Goal: Task Accomplishment & Management: Manage account settings

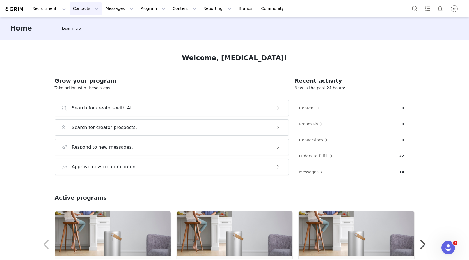
click at [81, 10] on button "Contacts Contacts" at bounding box center [86, 8] width 32 height 13
click at [79, 47] on p "Applicants" at bounding box center [78, 46] width 20 height 6
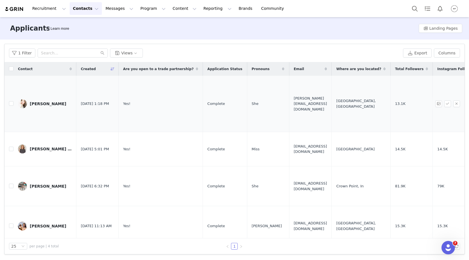
scroll to position [12, 0]
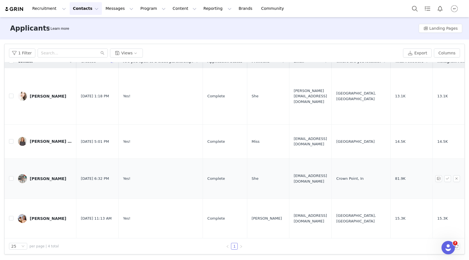
click at [41, 177] on div "[PERSON_NAME]" at bounding box center [48, 179] width 36 height 4
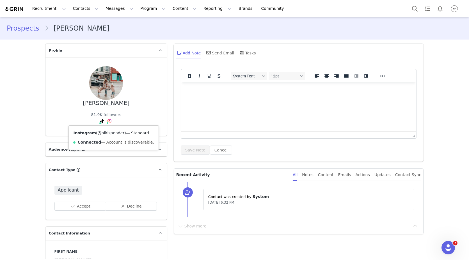
click at [105, 132] on link "@nikispender" at bounding box center [111, 133] width 27 height 4
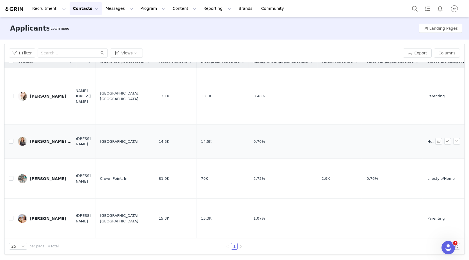
scroll to position [12, 0]
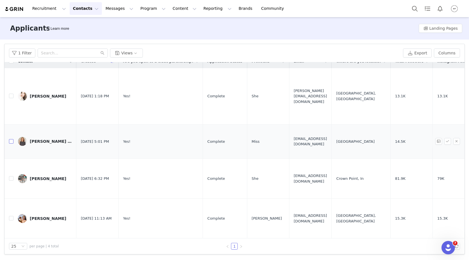
click at [12, 139] on input "checkbox" at bounding box center [11, 141] width 4 height 4
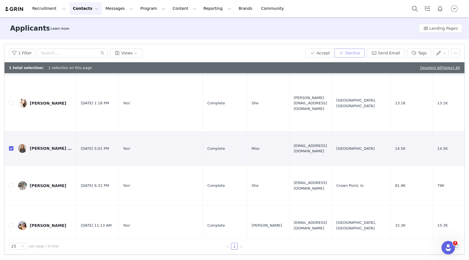
click at [354, 50] on button "Decline" at bounding box center [349, 53] width 30 height 9
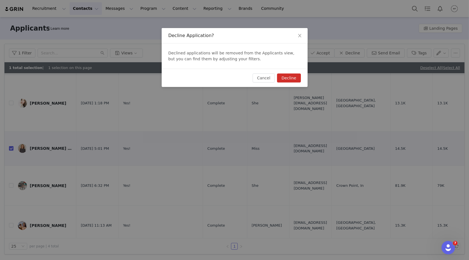
click at [292, 78] on button "Decline" at bounding box center [289, 78] width 24 height 9
checkbox input "false"
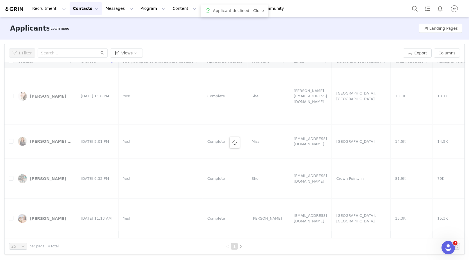
scroll to position [0, 0]
